Goal: Navigation & Orientation: Find specific page/section

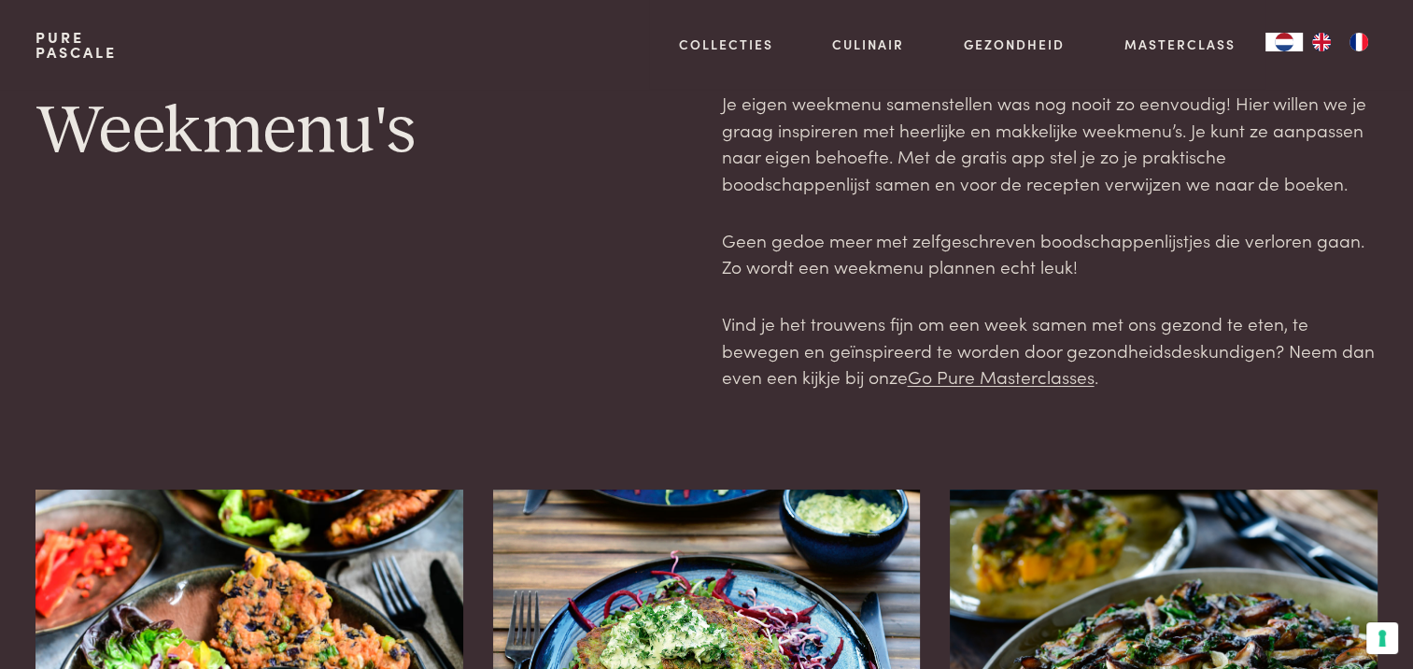
click at [71, 45] on link "Pure Pascale" at bounding box center [75, 45] width 81 height 30
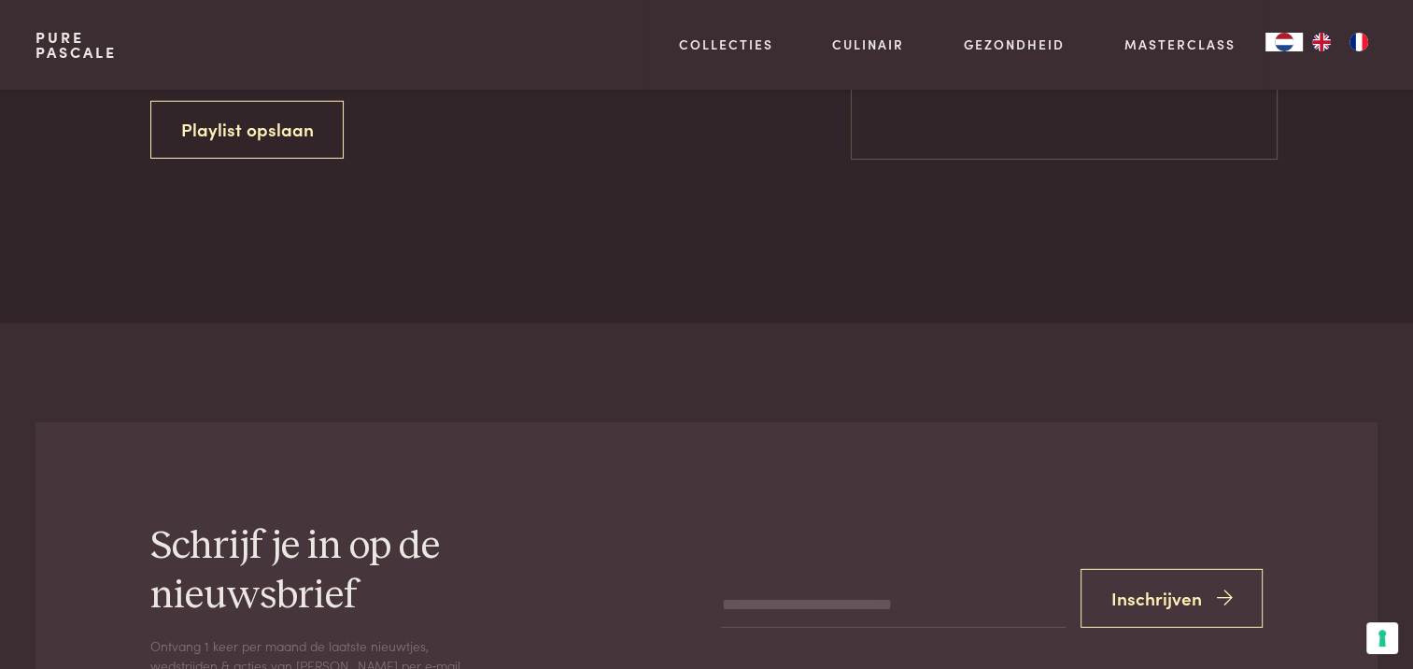
scroll to position [5191, 0]
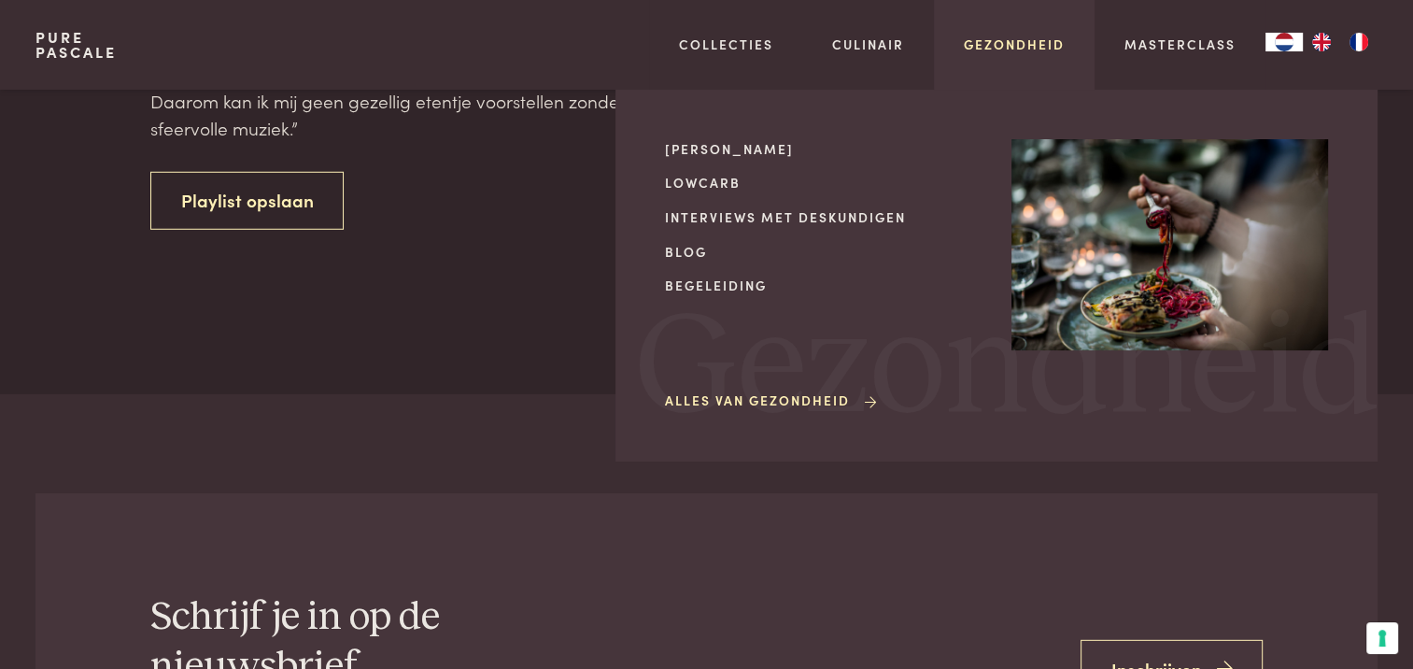
click at [1026, 47] on link "Gezondheid" at bounding box center [1014, 45] width 101 height 20
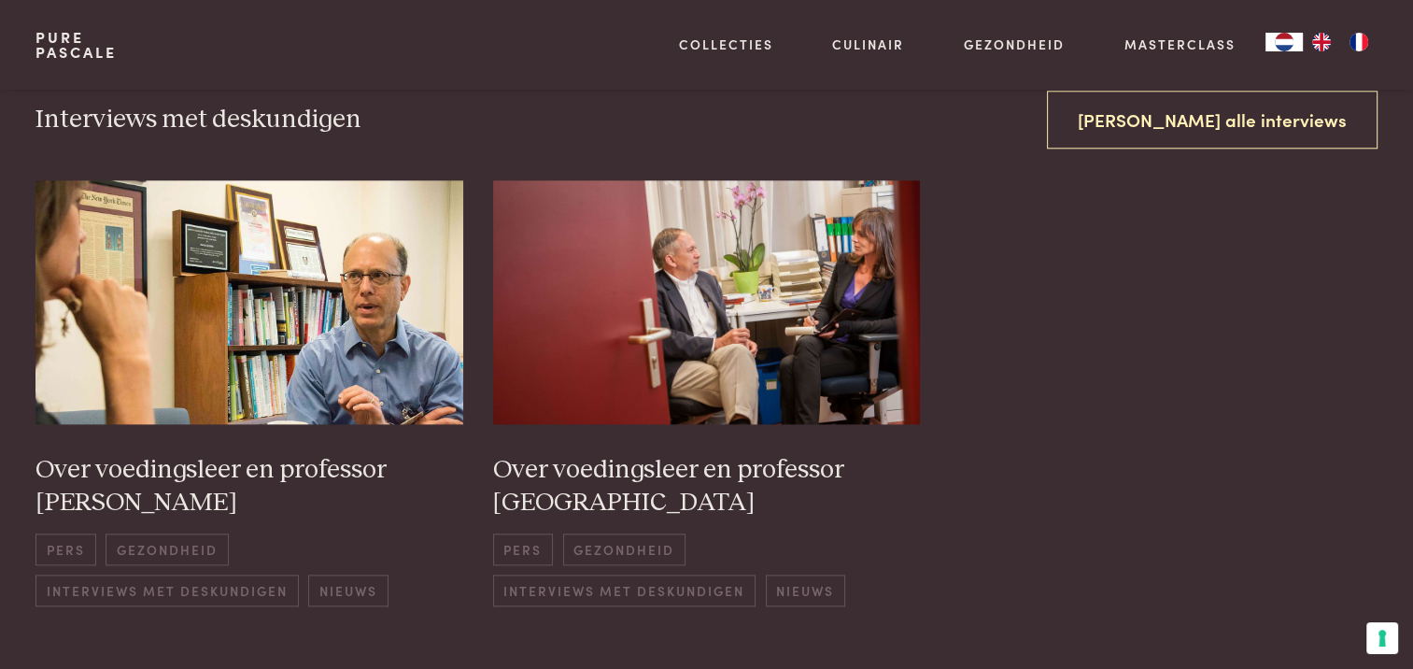
scroll to position [2055, 0]
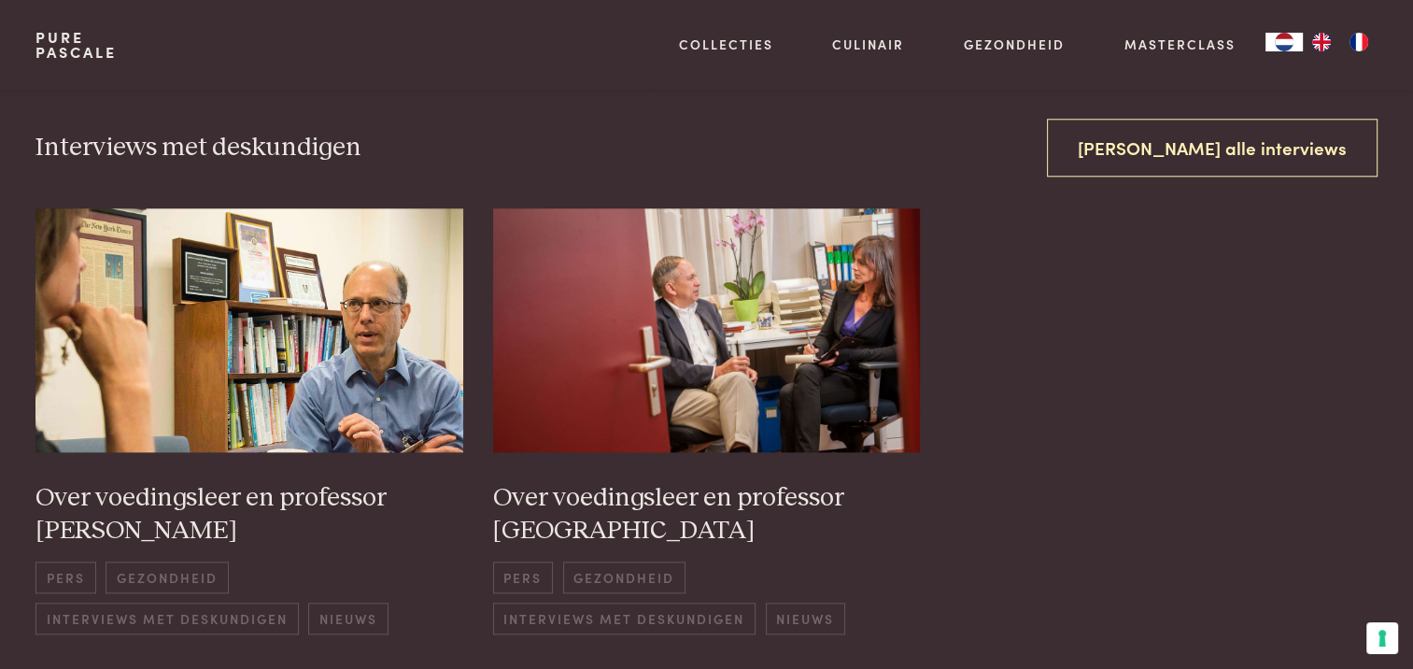
click at [79, 45] on link "Pure Pascale" at bounding box center [75, 45] width 81 height 30
